Goal: Complete application form

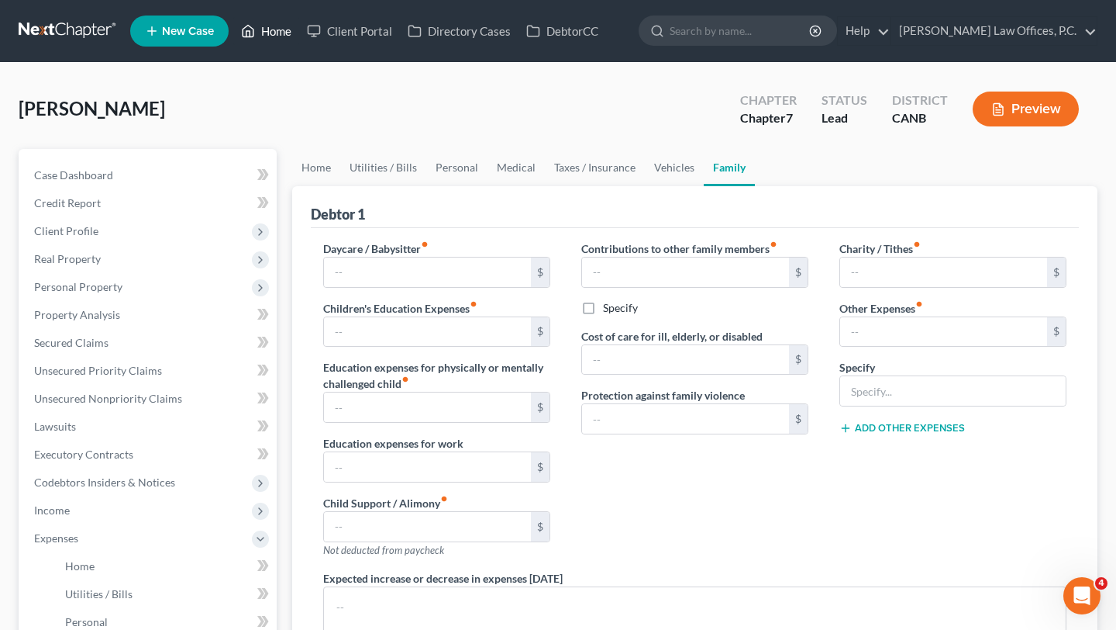
click at [261, 31] on link "Home" at bounding box center [266, 31] width 66 height 28
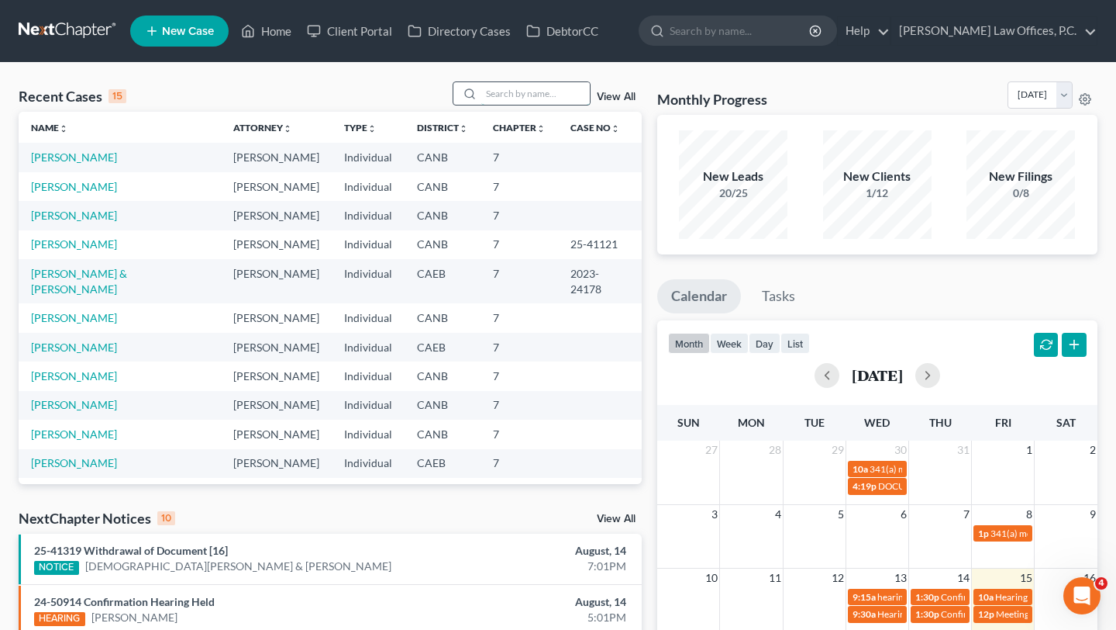
click at [521, 92] on input "search" at bounding box center [535, 93] width 109 height 22
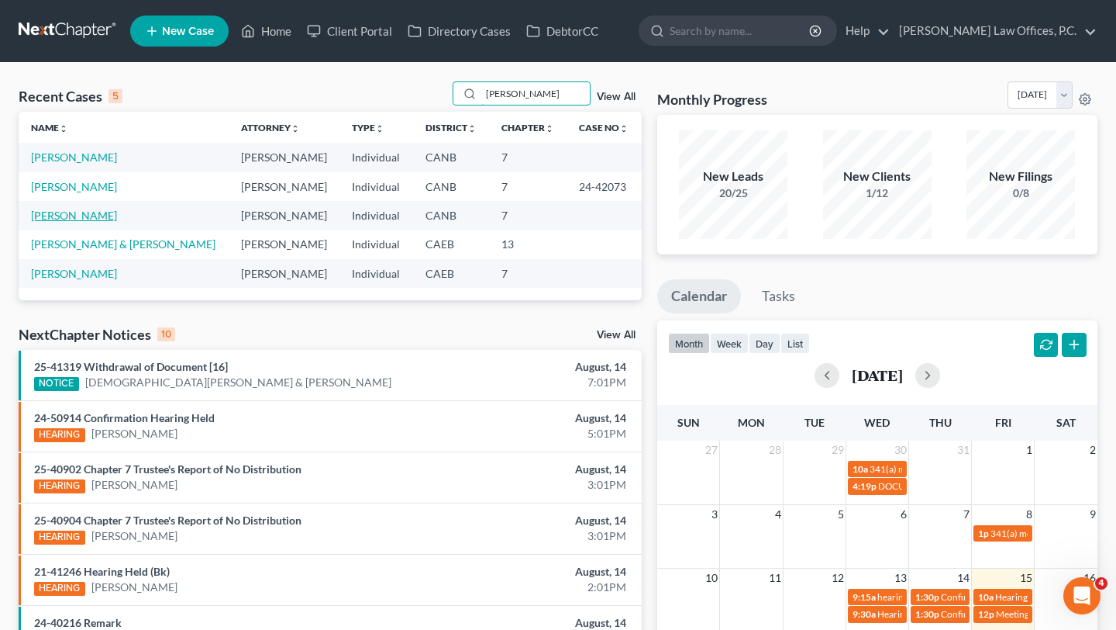
type input "[PERSON_NAME]"
click at [74, 218] on link "[PERSON_NAME]" at bounding box center [74, 215] width 86 height 13
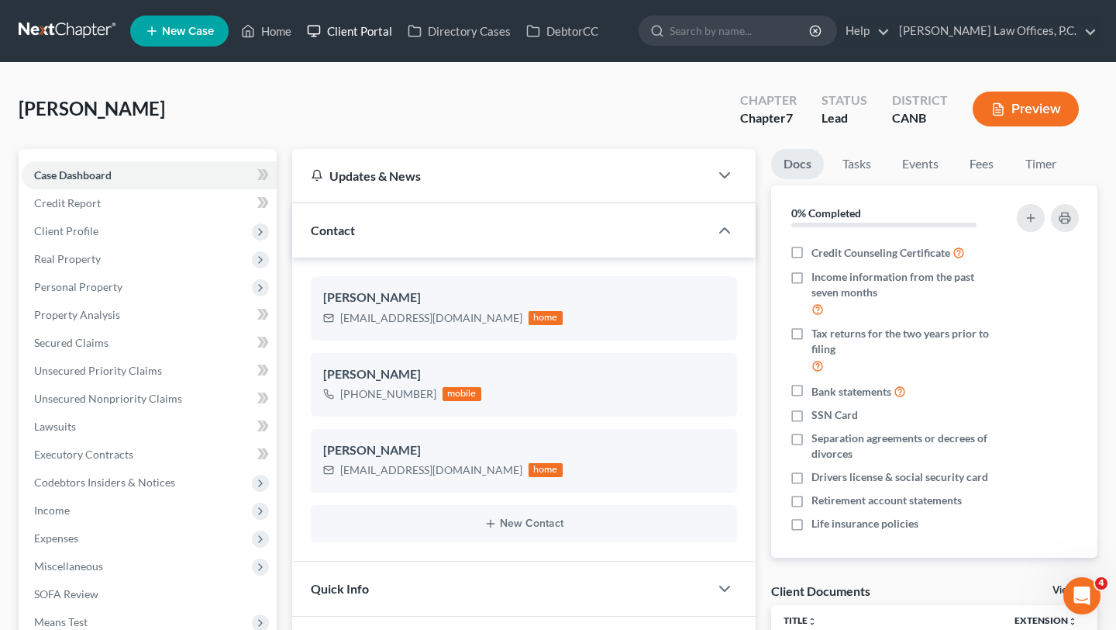
click at [370, 28] on link "Client Portal" at bounding box center [349, 31] width 101 height 28
click at [139, 210] on link "Credit Report" at bounding box center [149, 203] width 255 height 28
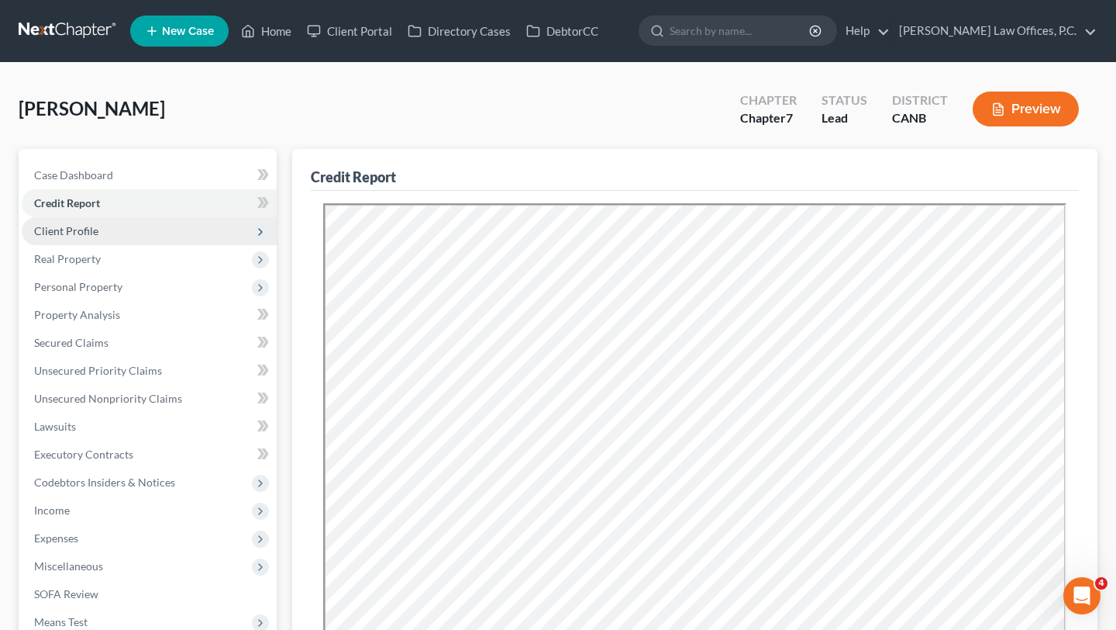
click at [147, 237] on span "Client Profile" at bounding box center [149, 231] width 255 height 28
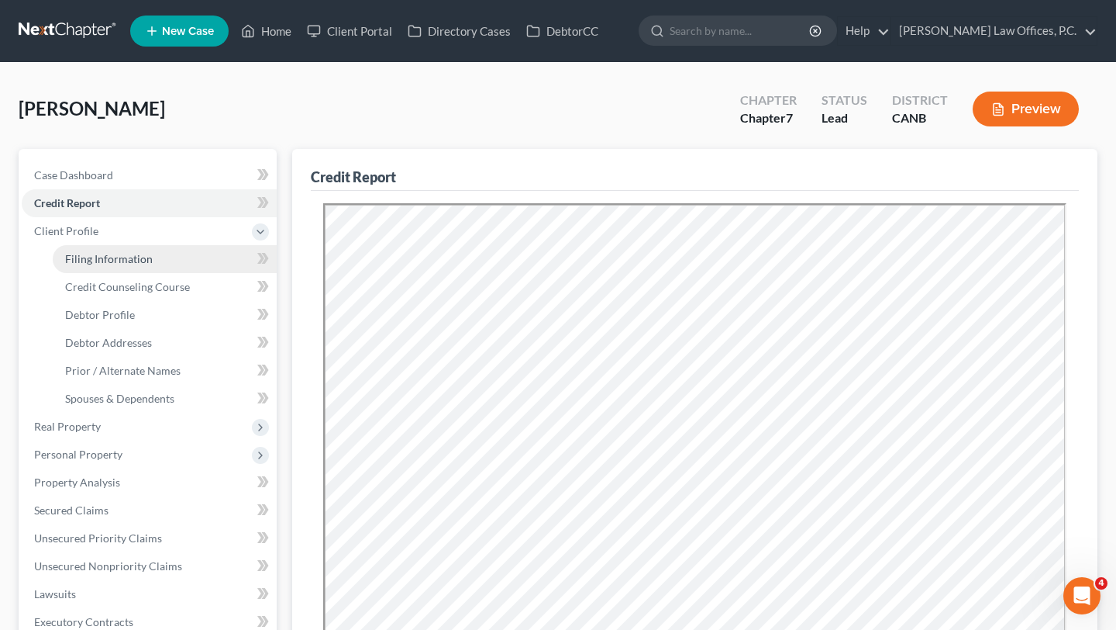
click at [150, 255] on link "Filing Information" at bounding box center [165, 259] width 224 height 28
select select "1"
select select "0"
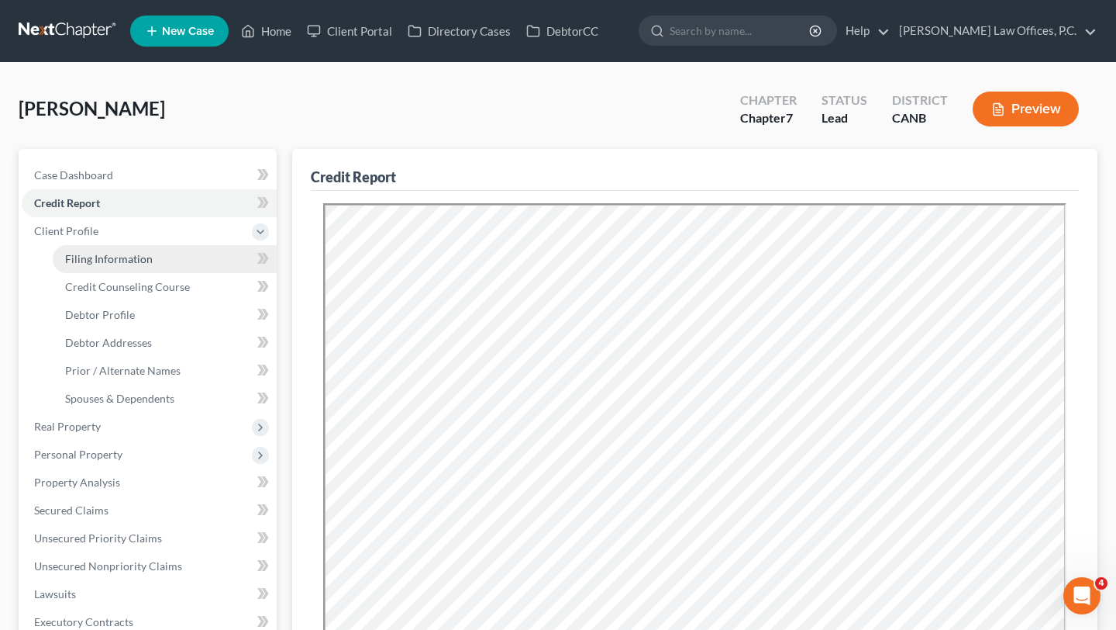
select select "4"
select select "1"
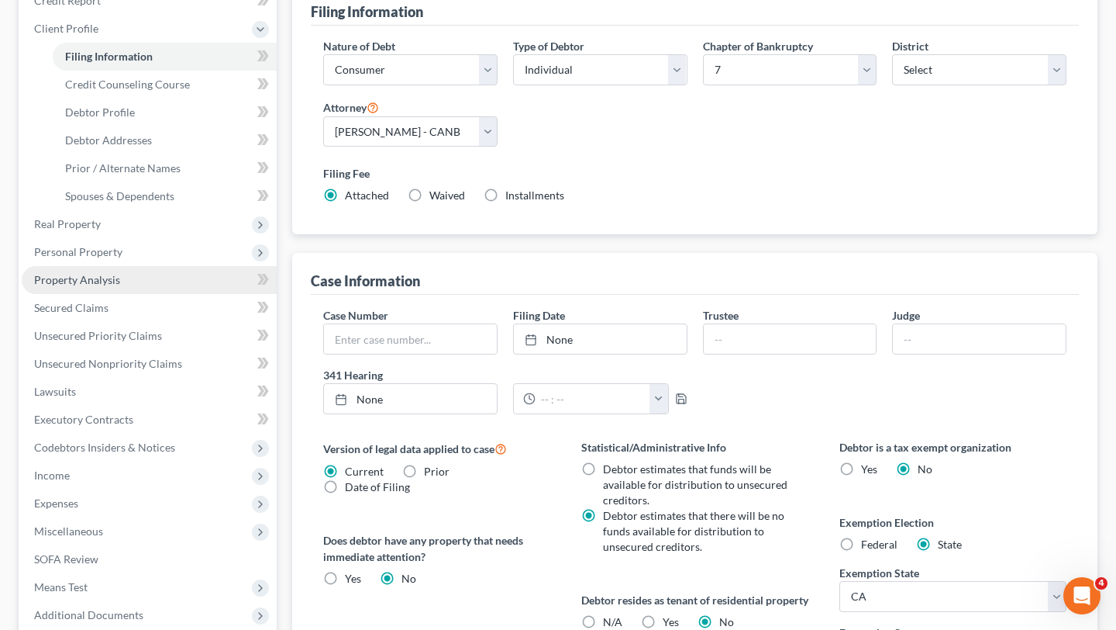
scroll to position [209, 0]
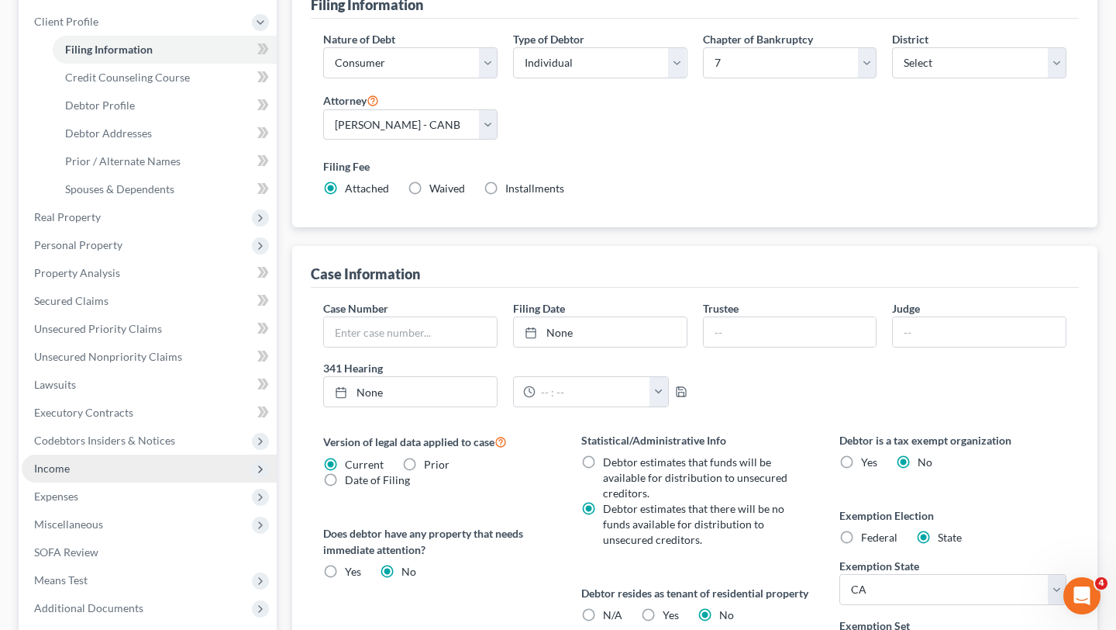
click at [107, 466] on span "Income" at bounding box center [149, 468] width 255 height 28
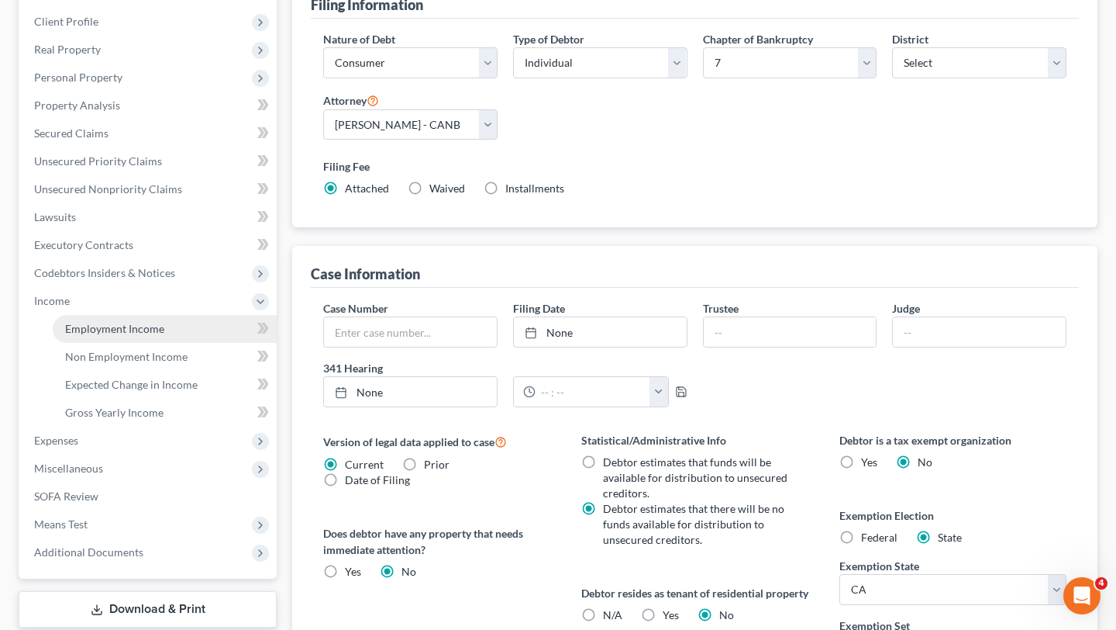
click at [149, 329] on span "Employment Income" at bounding box center [114, 328] width 99 height 13
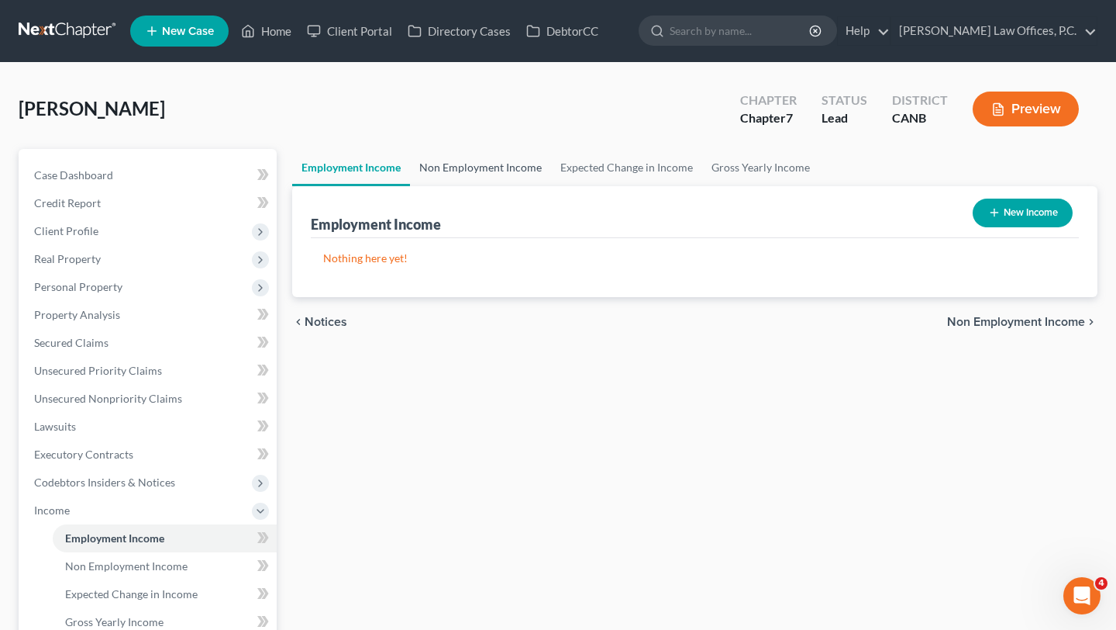
click at [464, 159] on link "Non Employment Income" at bounding box center [480, 167] width 141 height 37
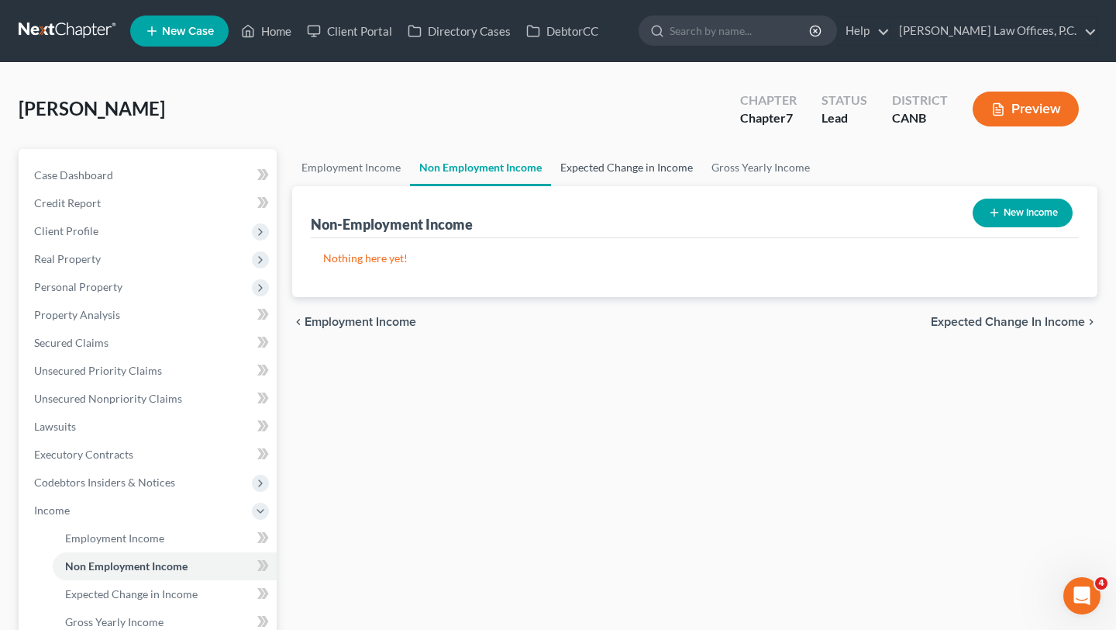
click at [606, 163] on link "Expected Change in Income" at bounding box center [626, 167] width 151 height 37
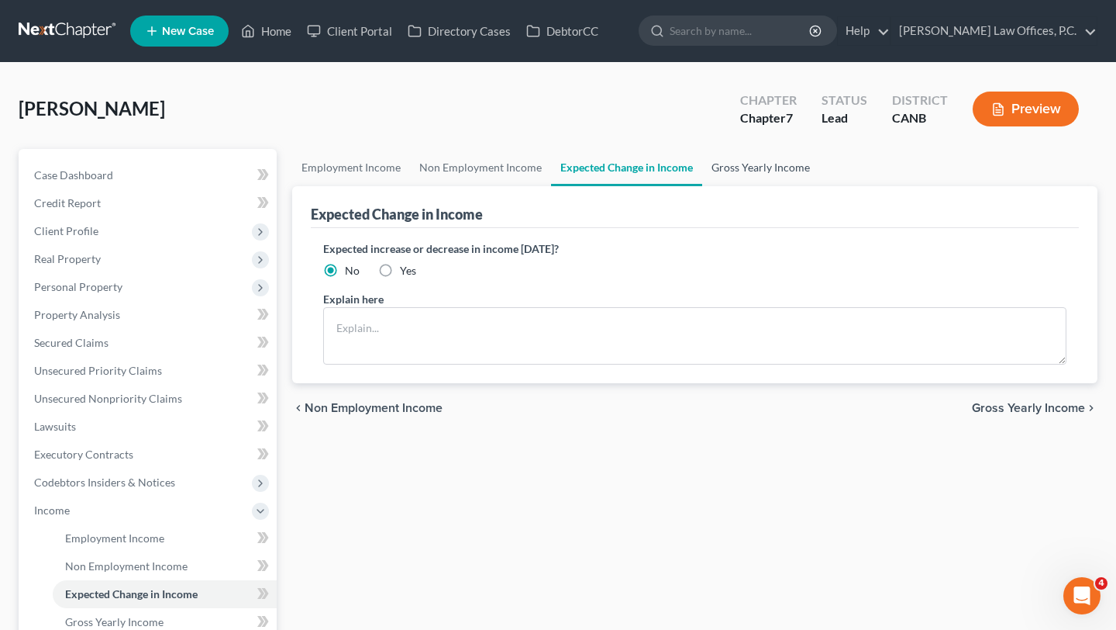
click at [706, 161] on link "Gross Yearly Income" at bounding box center [760, 167] width 117 height 37
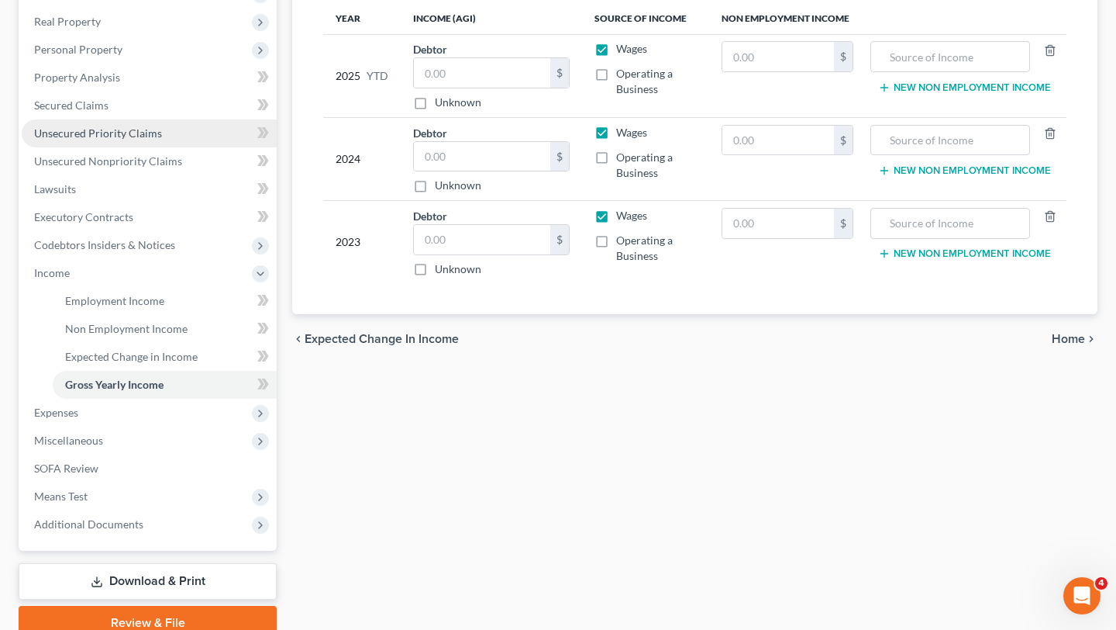
scroll to position [236, 0]
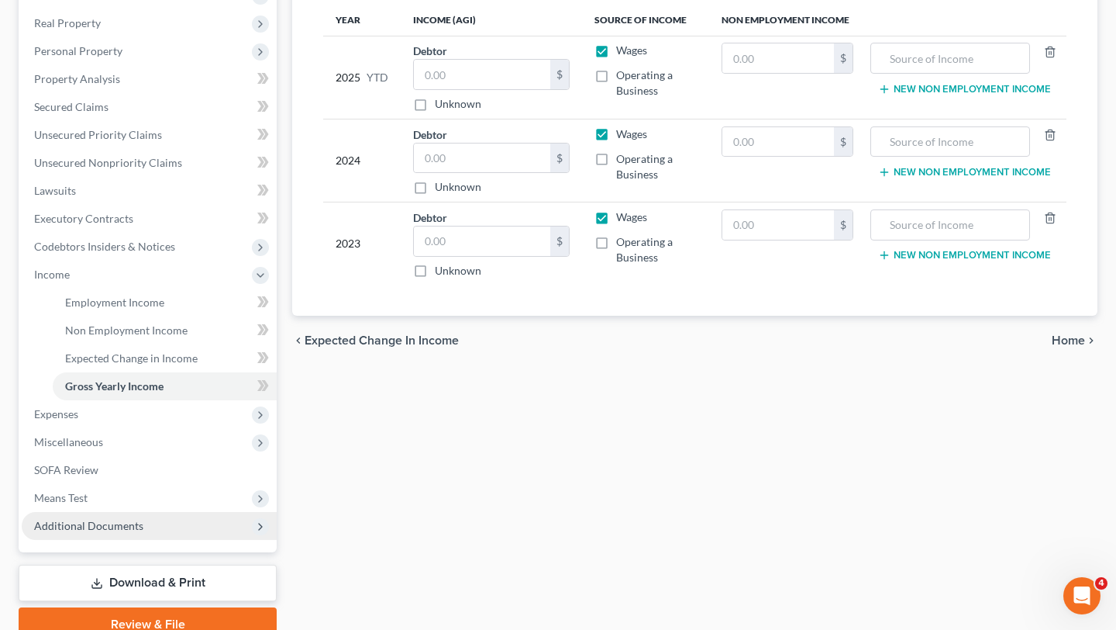
click at [155, 537] on span "Additional Documents" at bounding box center [149, 526] width 255 height 28
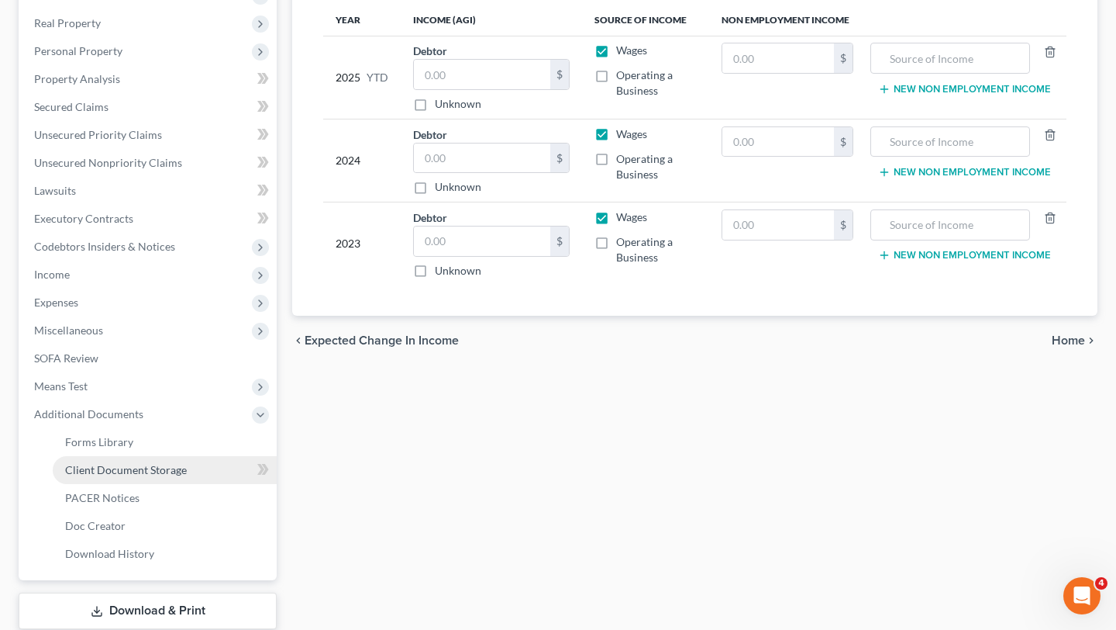
click at [159, 469] on span "Client Document Storage" at bounding box center [126, 469] width 122 height 13
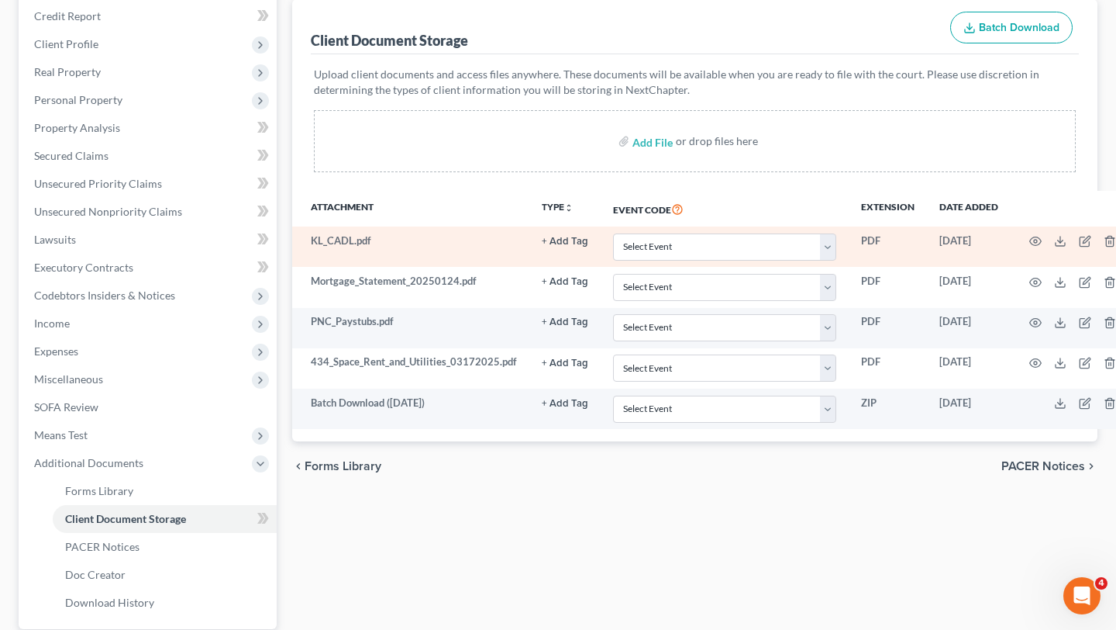
scroll to position [189, 0]
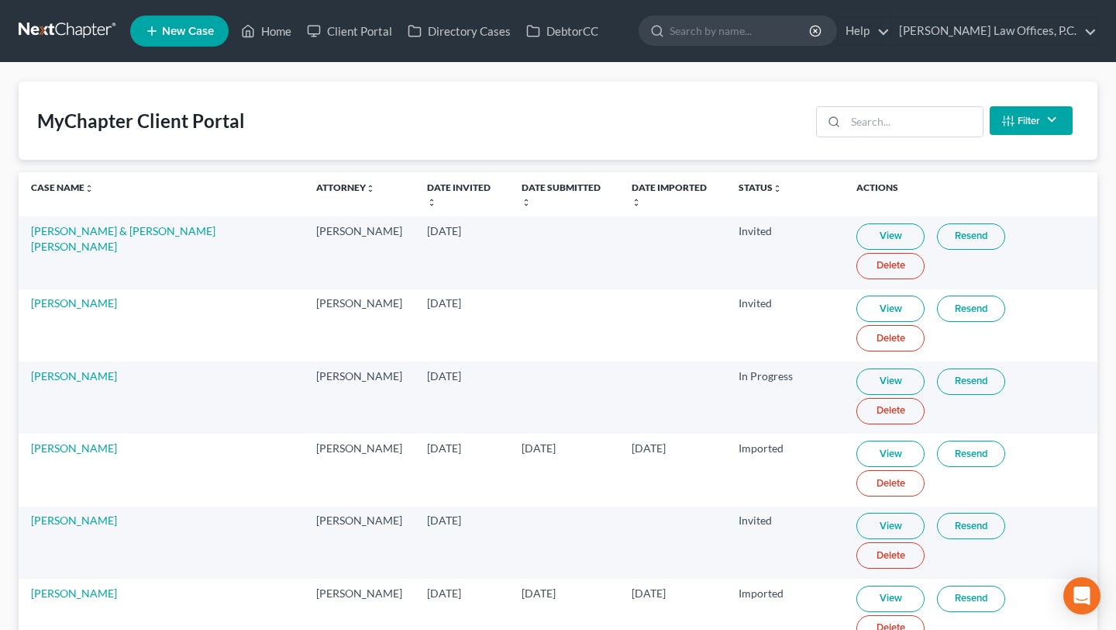
click at [818, 92] on div "MyChapter Client Portal Filter Status Filter... Invited In Progress Ready To Re…" at bounding box center [558, 120] width 1079 height 78
click at [889, 134] on input "search" at bounding box center [914, 121] width 137 height 29
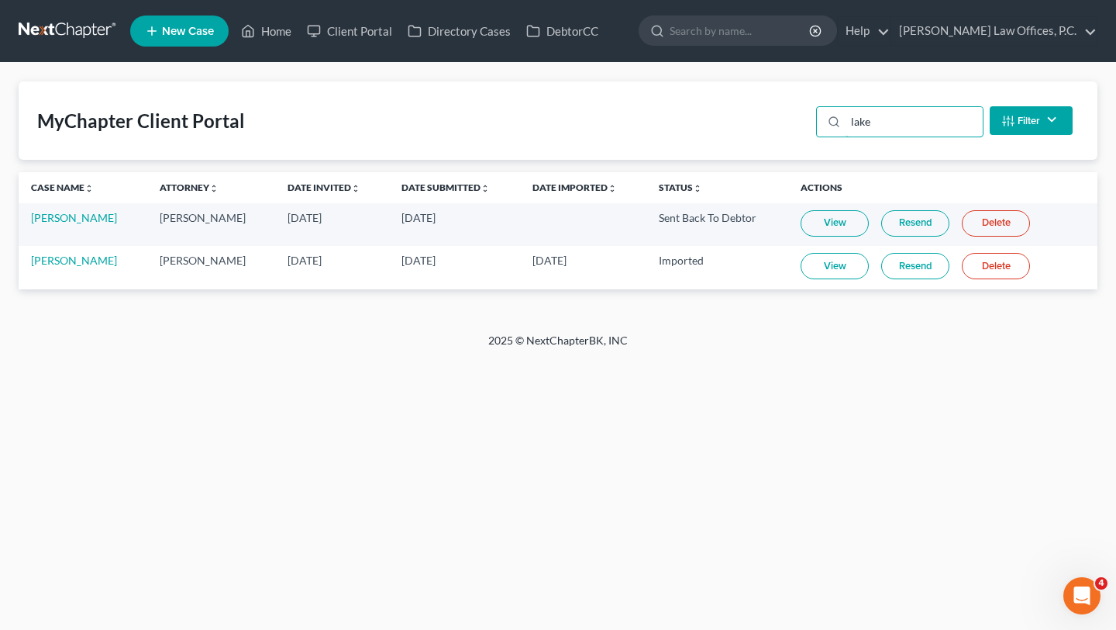
type input "lake"
